Goal: Information Seeking & Learning: Learn about a topic

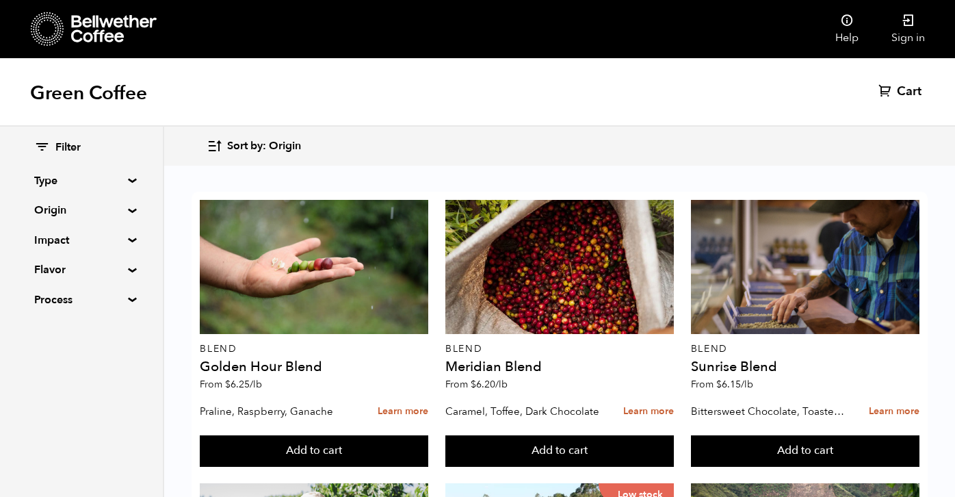
click at [62, 209] on summary "Origin" at bounding box center [81, 210] width 94 height 16
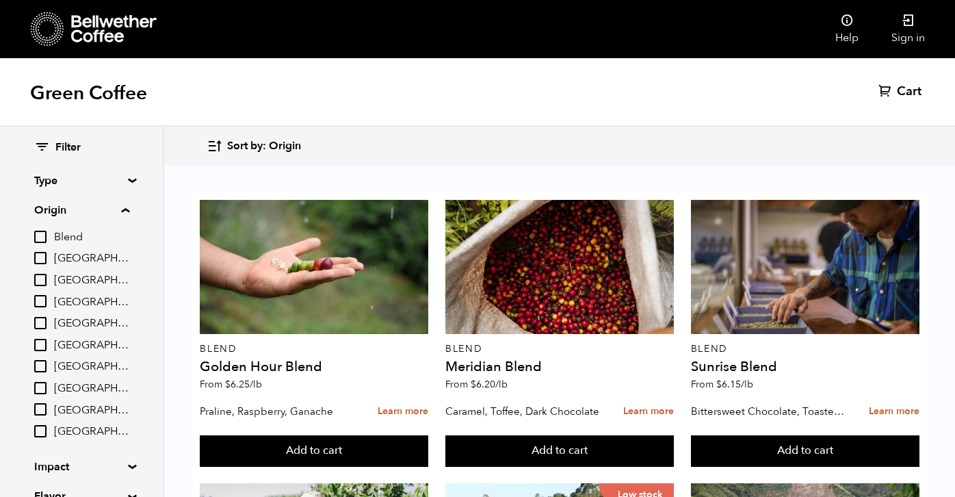
click at [129, 211] on summary "Origin" at bounding box center [81, 210] width 95 height 16
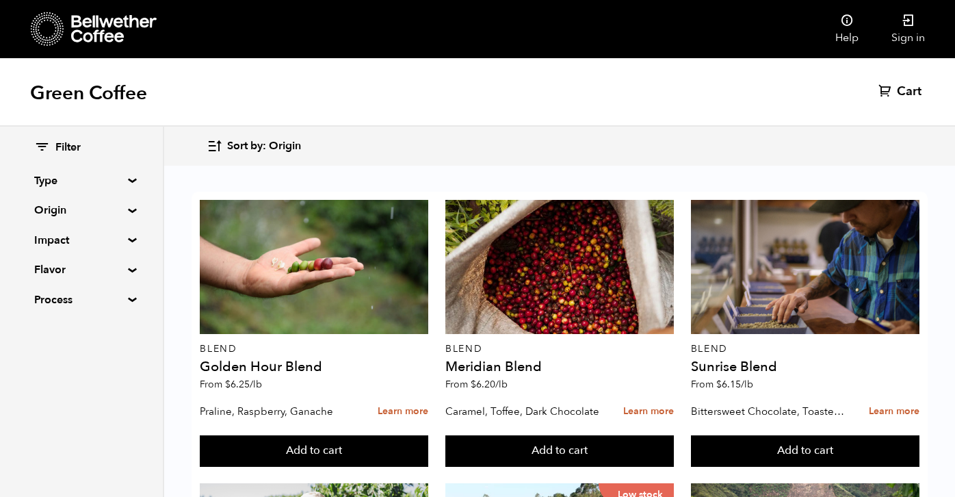
click at [125, 298] on summary "Process" at bounding box center [81, 300] width 94 height 16
click at [125, 298] on summary "Process" at bounding box center [81, 300] width 95 height 16
click at [125, 271] on summary "Flavor" at bounding box center [81, 269] width 94 height 16
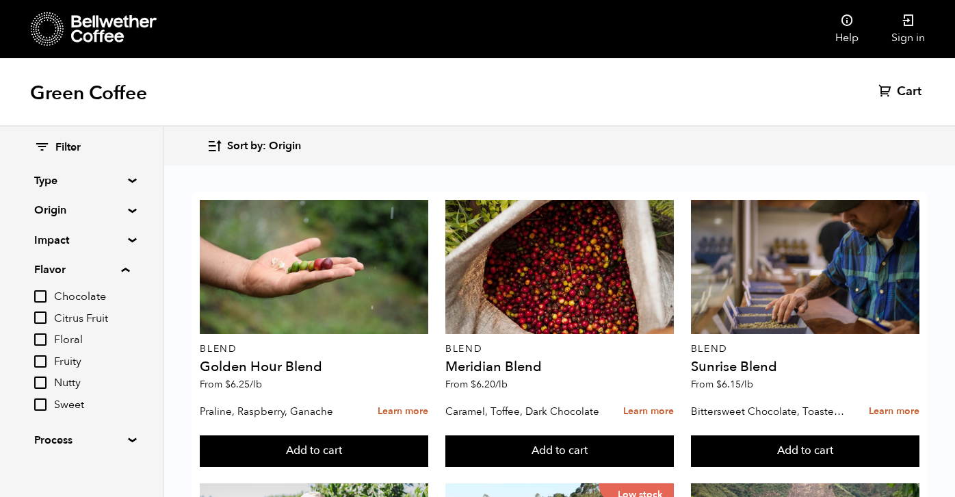
click at [125, 271] on summary "Flavor" at bounding box center [81, 269] width 95 height 16
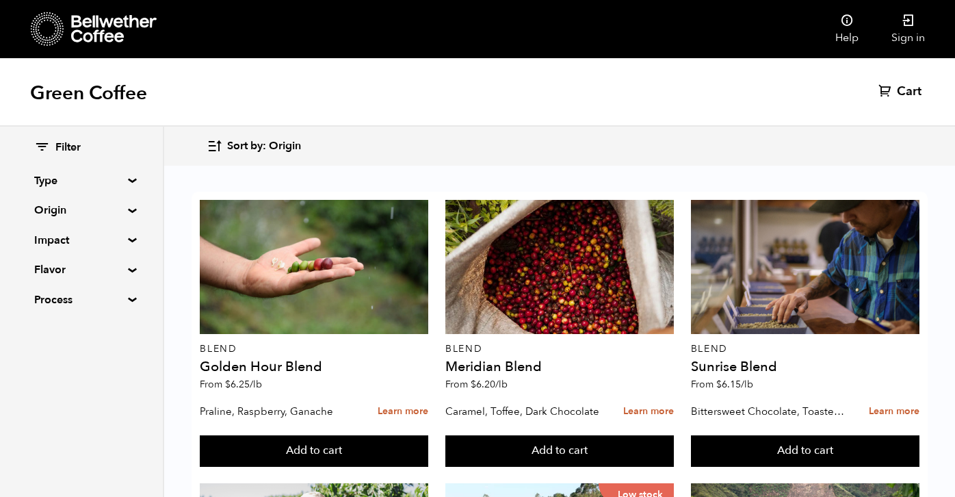
click at [127, 210] on summary "Origin" at bounding box center [81, 210] width 94 height 16
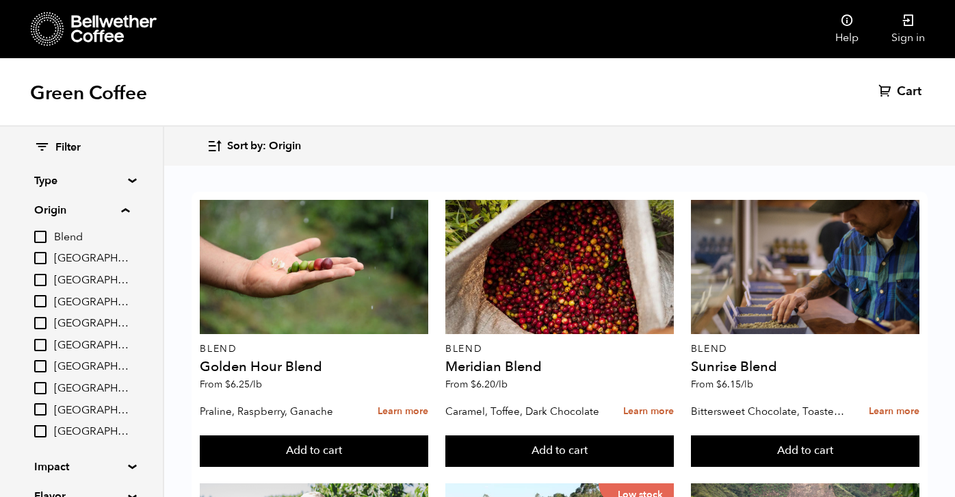
click at [127, 210] on summary "Origin" at bounding box center [81, 210] width 95 height 16
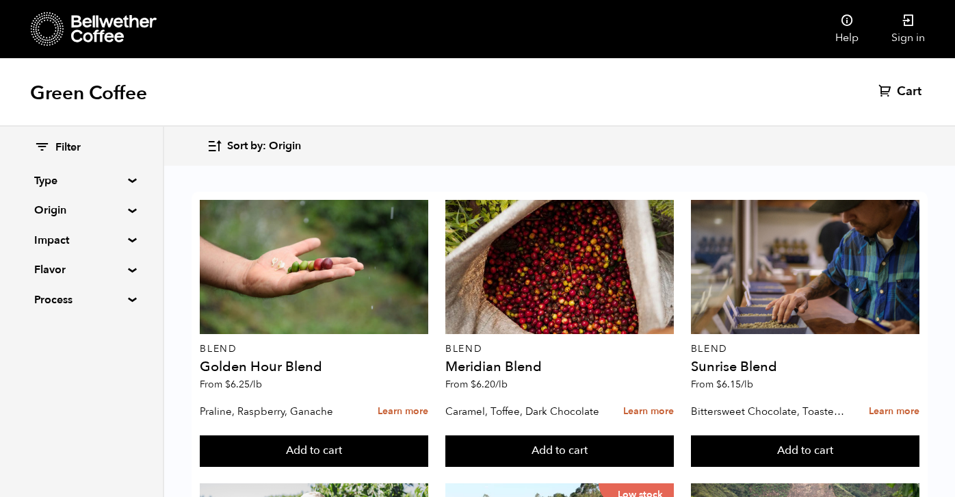
click at [127, 179] on summary "Type" at bounding box center [81, 180] width 94 height 16
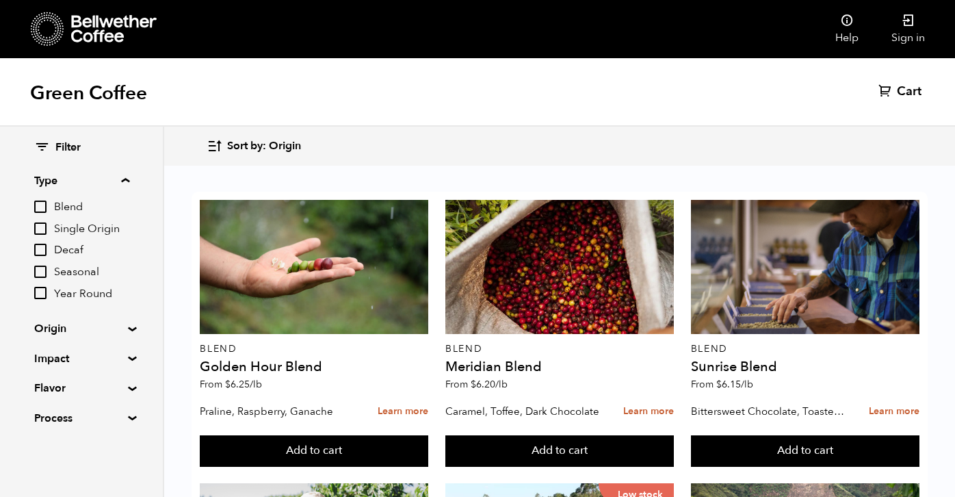
click at [127, 179] on summary "Type" at bounding box center [81, 180] width 95 height 16
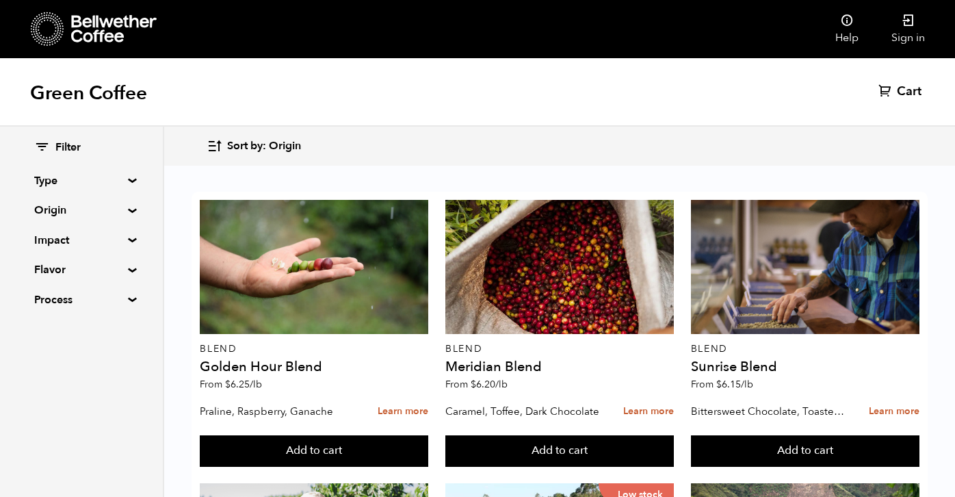
click at [129, 240] on summary "Impact" at bounding box center [81, 240] width 94 height 16
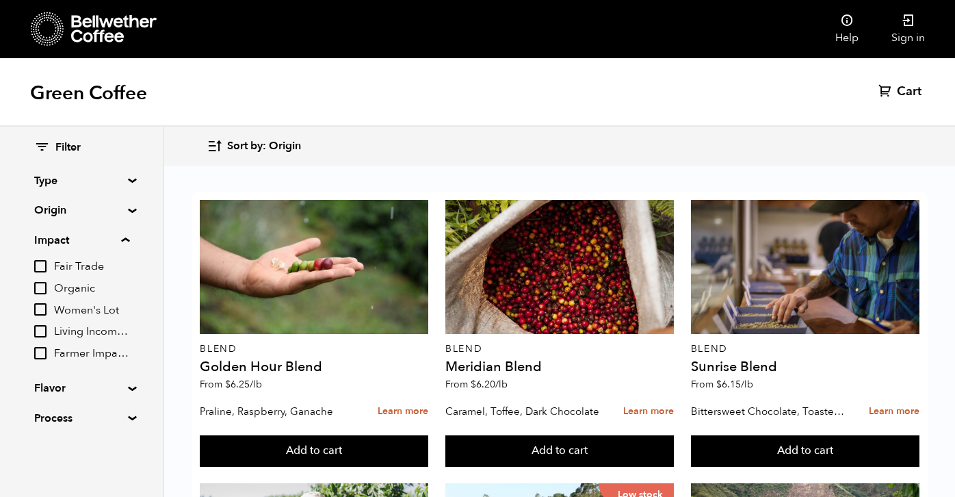
click at [87, 333] on span "Living Income Pricing" at bounding box center [91, 331] width 75 height 15
click at [0, 0] on input "Living Income Pricing" at bounding box center [0, 0] width 0 height 0
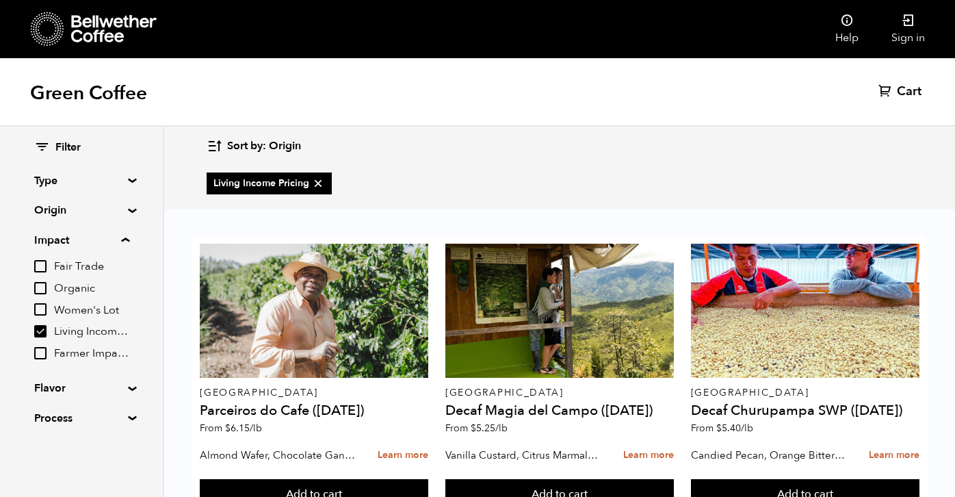
click at [70, 328] on span "Living Income Pricing" at bounding box center [91, 331] width 75 height 15
click at [0, 0] on input "Living Income Pricing" at bounding box center [0, 0] width 0 height 0
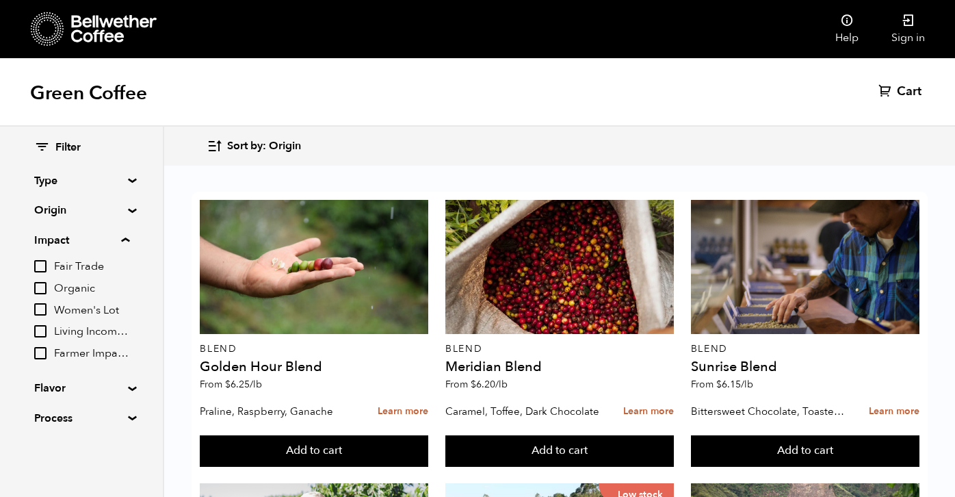
click at [42, 328] on input "Living Income Pricing" at bounding box center [40, 331] width 12 height 12
checkbox input "true"
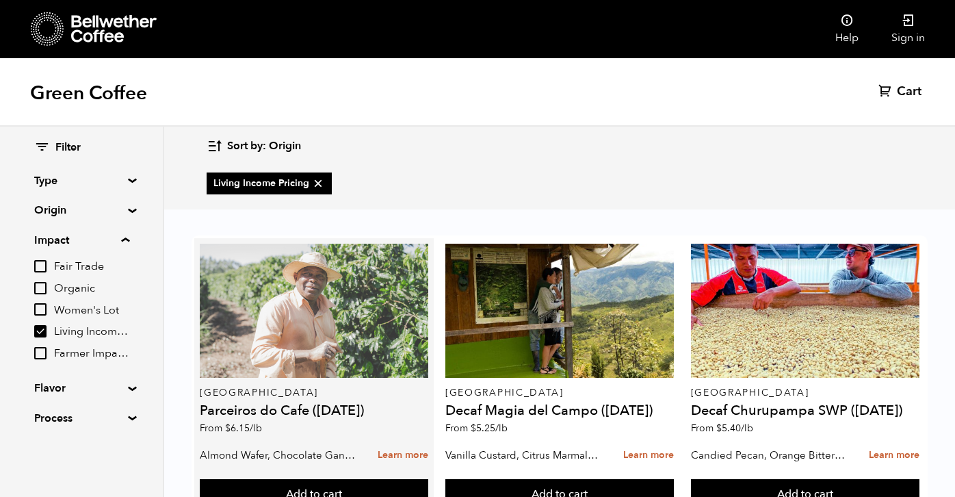
scroll to position [335, 0]
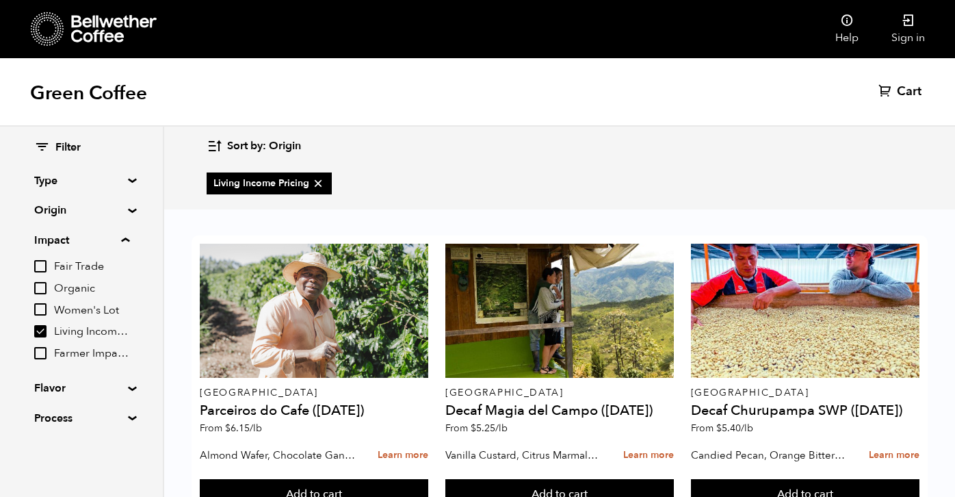
click at [38, 355] on input "Farmer Impact Fund" at bounding box center [40, 353] width 12 height 12
checkbox input "true"
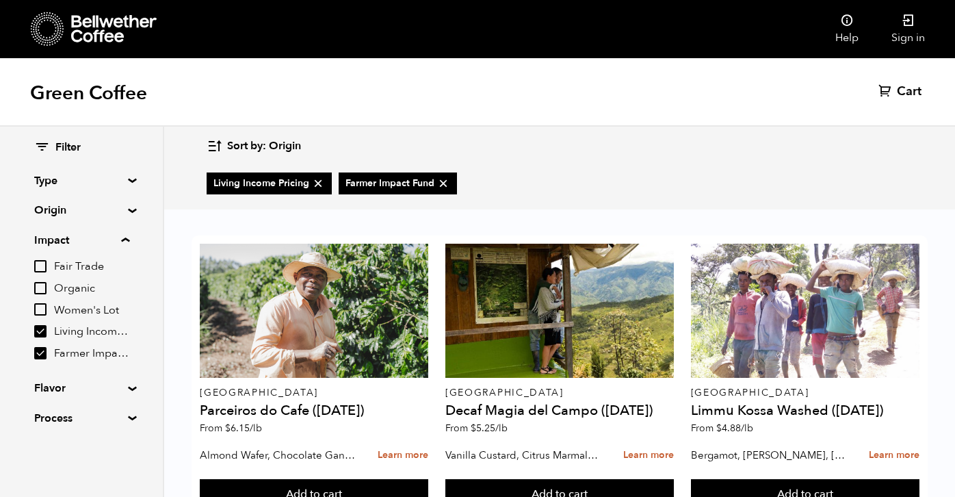
scroll to position [0, 0]
